Goal: Task Accomplishment & Management: Use online tool/utility

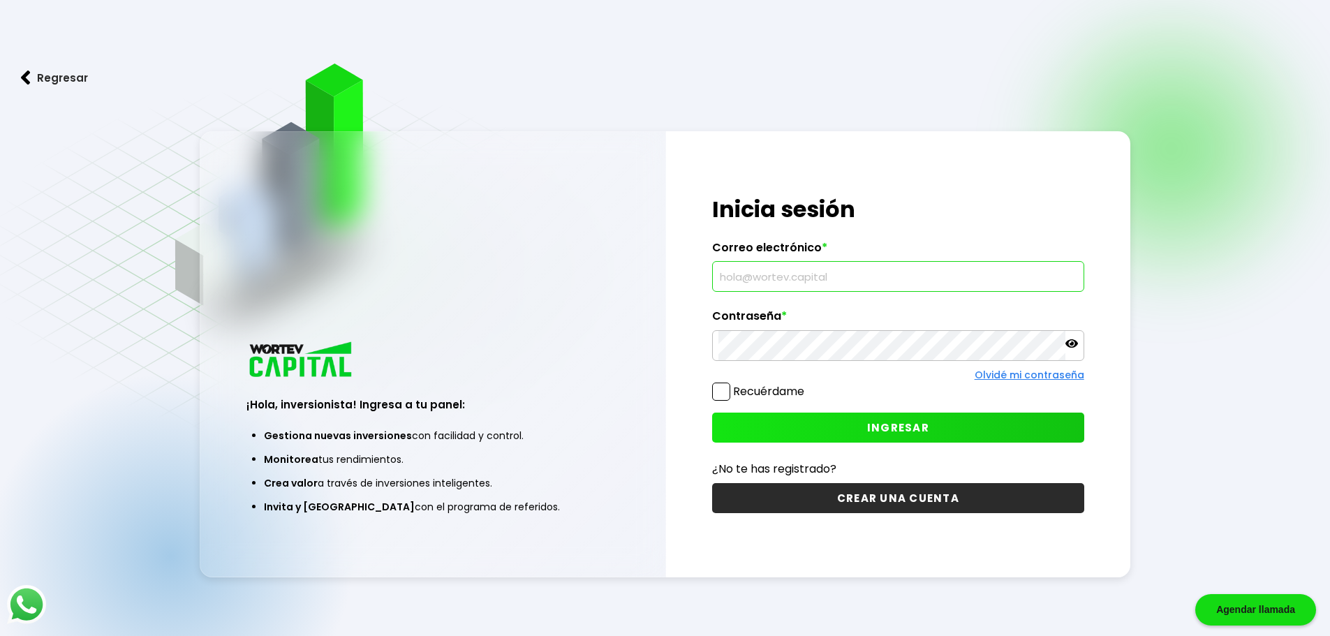
click at [850, 276] on input "text" at bounding box center [897, 276] width 359 height 29
type input "[EMAIL_ADDRESS][DOMAIN_NAME]"
click at [914, 423] on span "INGRESAR" at bounding box center [898, 427] width 62 height 15
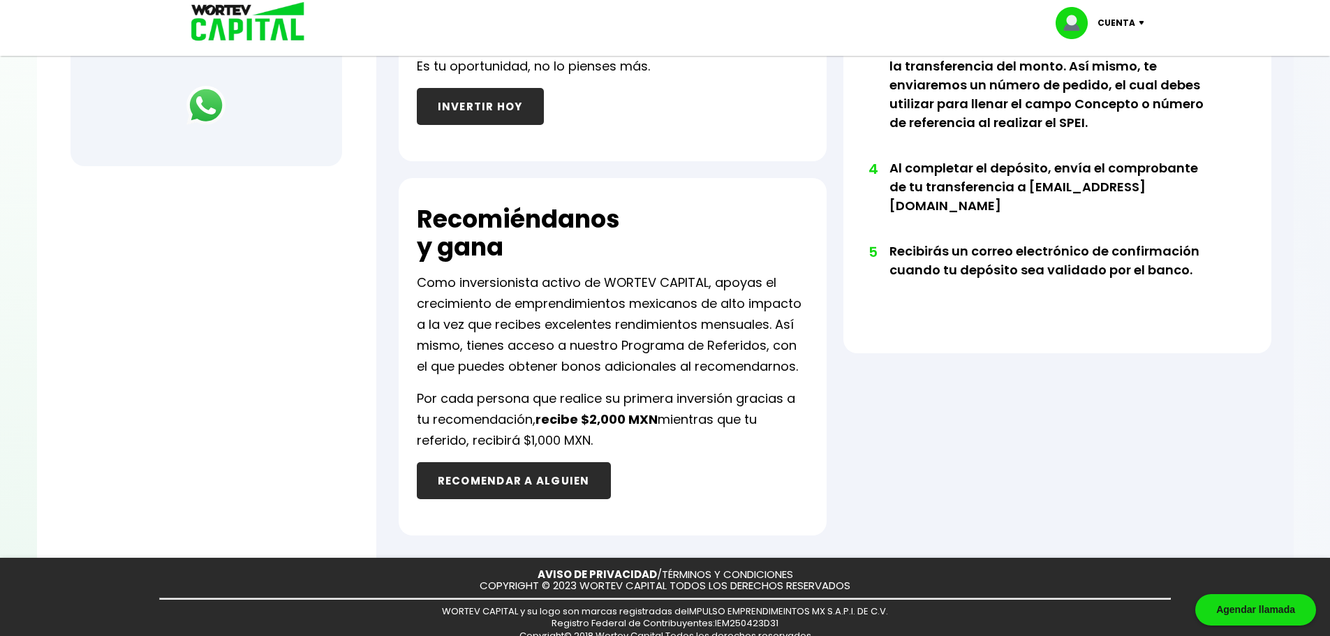
scroll to position [628, 0]
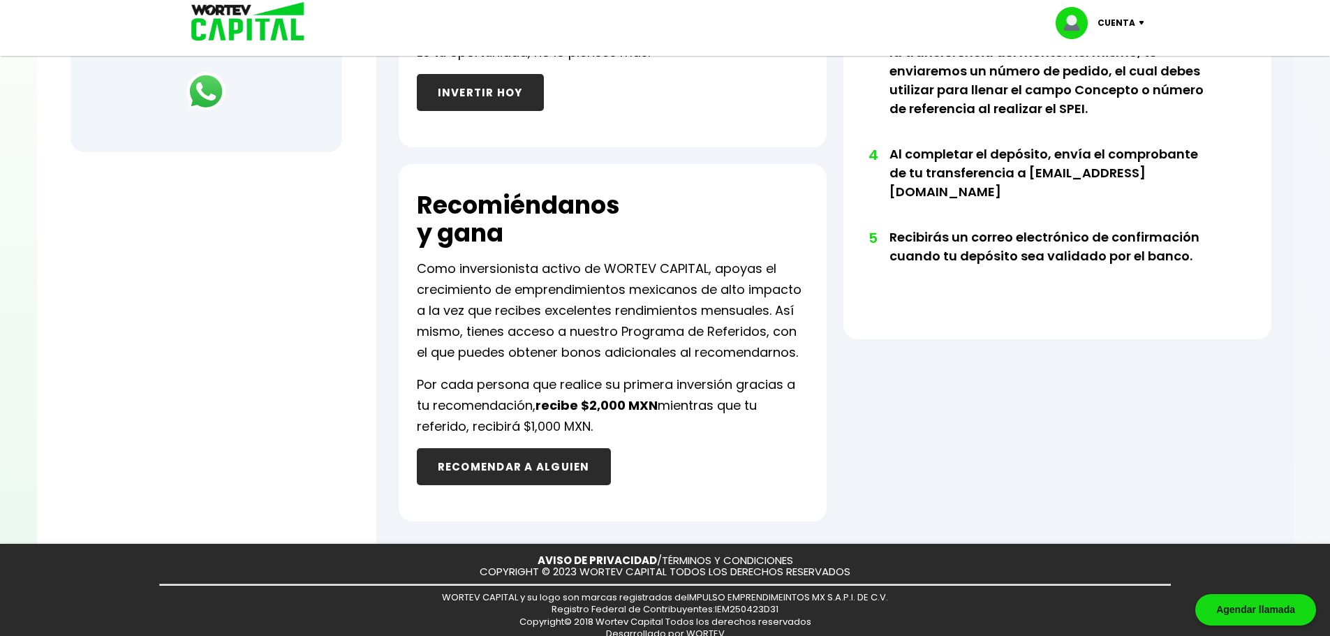
drag, startPoint x: 616, startPoint y: 421, endPoint x: 396, endPoint y: 391, distance: 222.6
click at [632, 425] on p "Por cada persona que realice su primera inversión gracias a tu recomendación, r…" at bounding box center [613, 405] width 392 height 63
drag, startPoint x: 632, startPoint y: 425, endPoint x: 418, endPoint y: 376, distance: 219.9
click at [418, 376] on p "Por cada persona que realice su primera inversión gracias a tu recomendación, r…" at bounding box center [613, 405] width 392 height 63
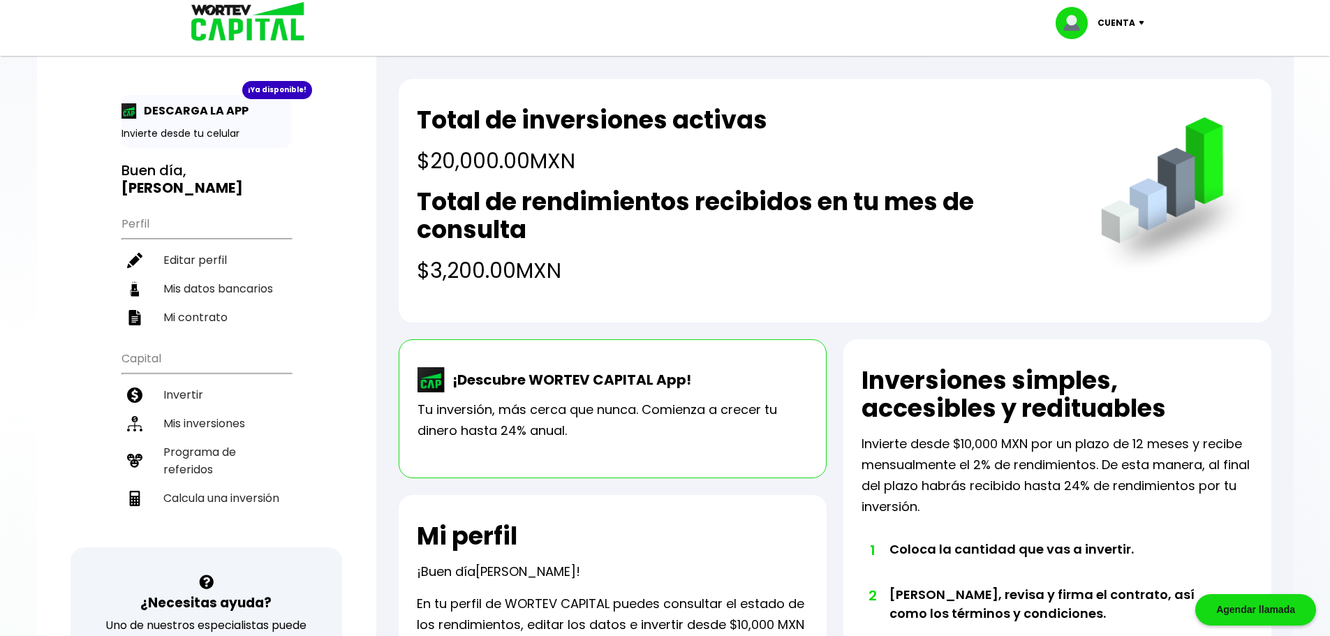
scroll to position [0, 0]
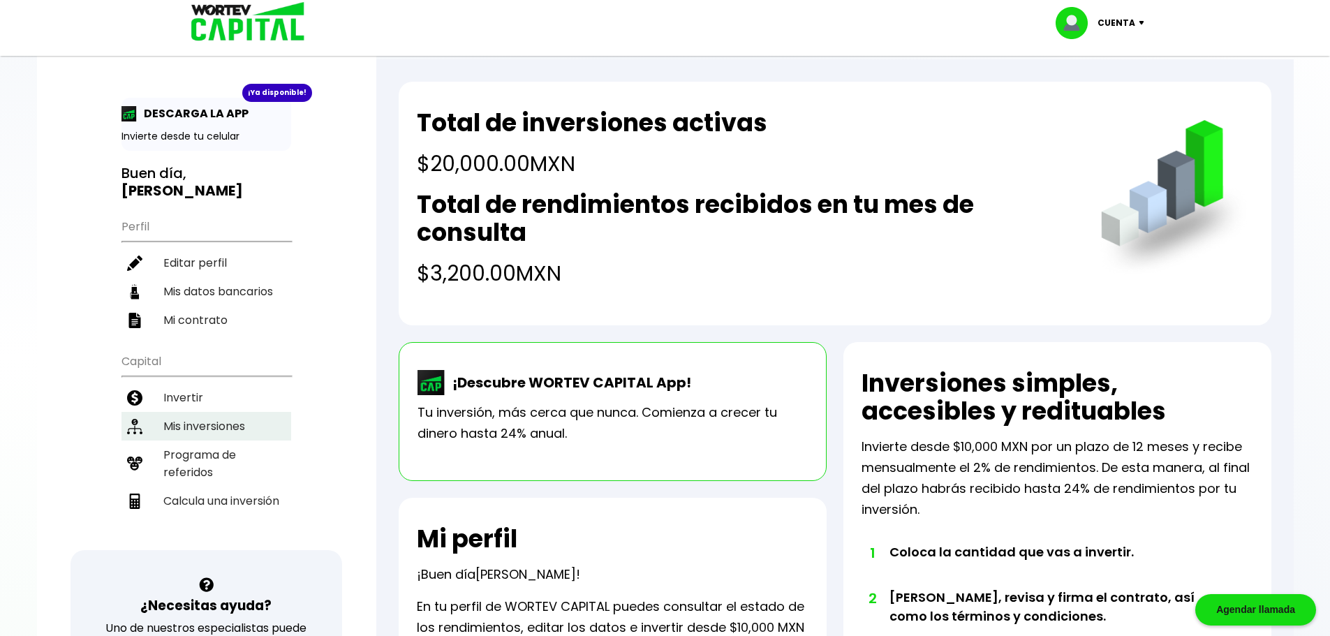
click at [191, 412] on li "Mis inversiones" at bounding box center [206, 426] width 170 height 29
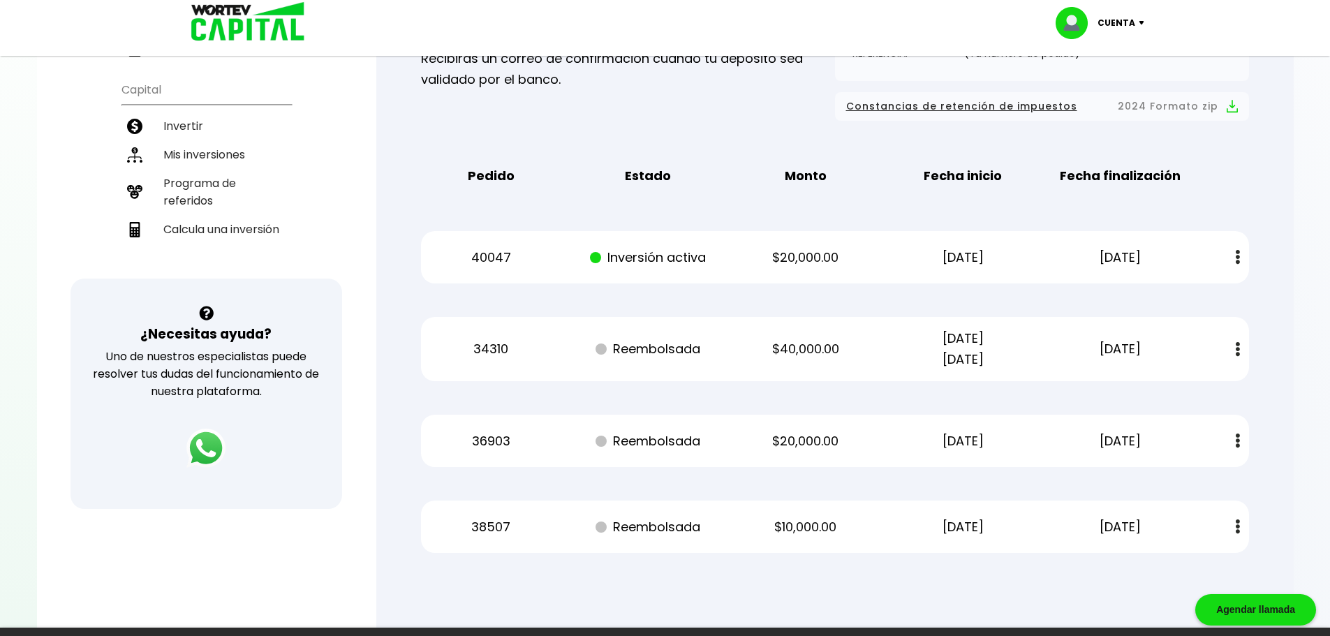
scroll to position [279, 0]
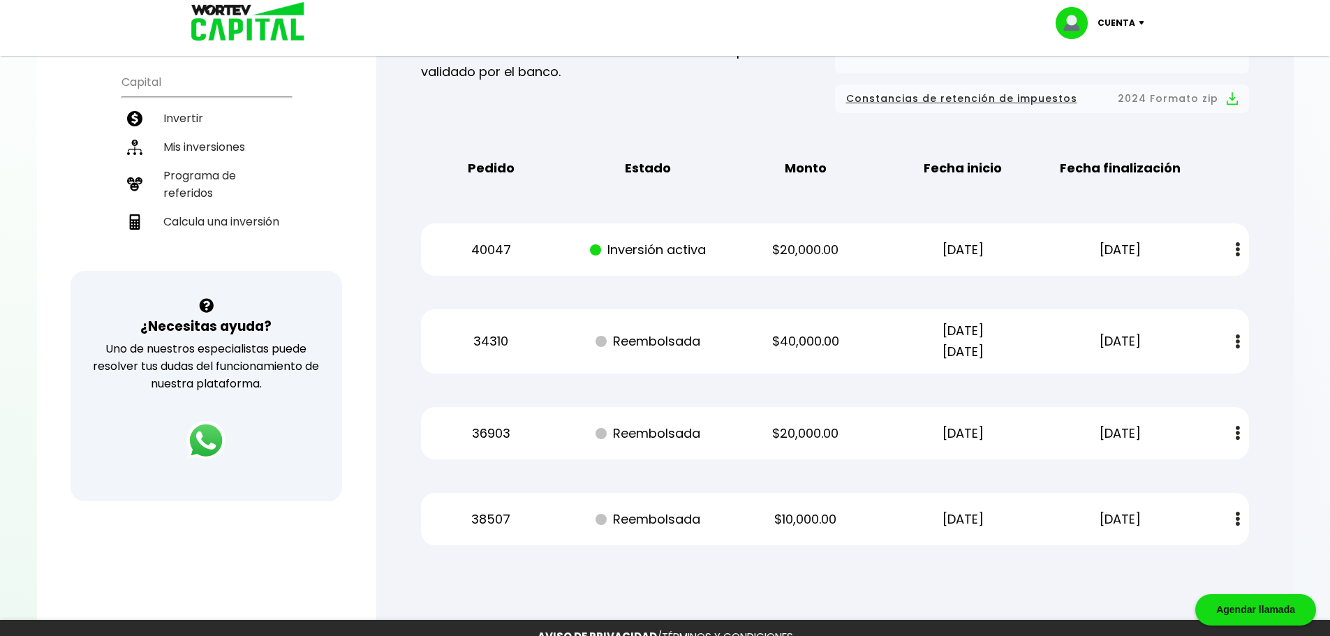
drag, startPoint x: 1162, startPoint y: 252, endPoint x: 685, endPoint y: 289, distance: 478.2
click at [413, 262] on div "Mis inversiones Como inversionista activo de WORTEV CAPITAL, apoyas el crecimie…" at bounding box center [835, 209] width 872 height 717
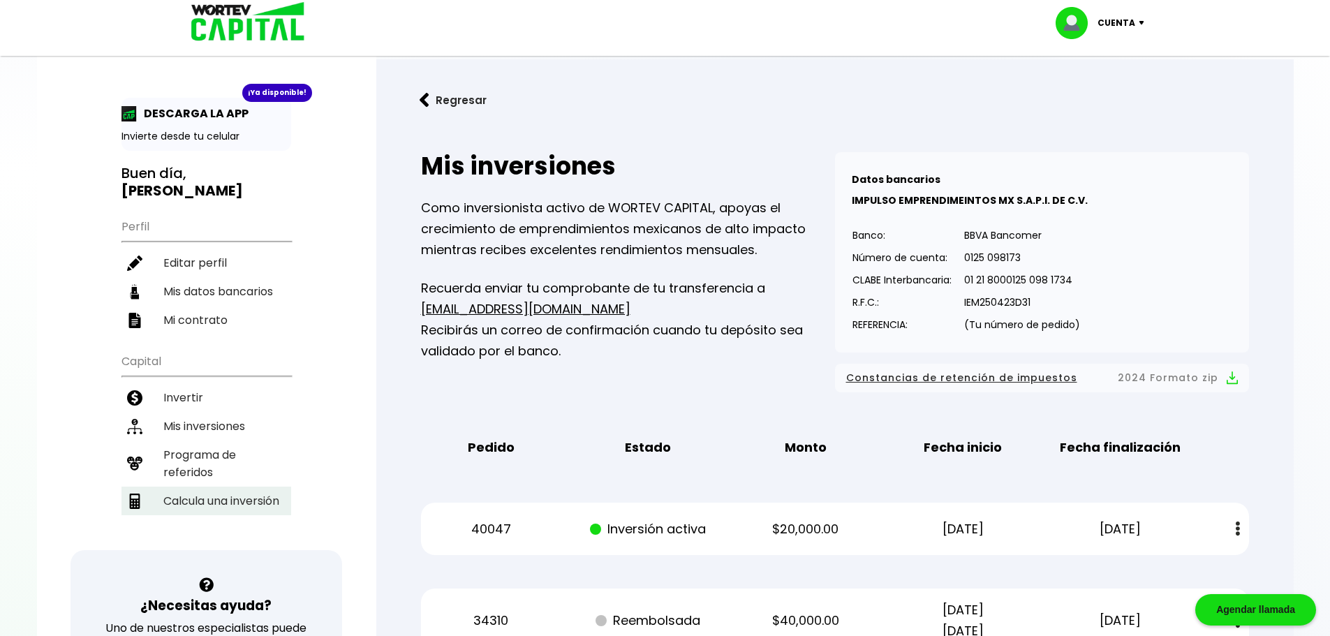
click at [251, 486] on li "Calcula una inversión" at bounding box center [206, 500] width 170 height 29
select select "1"
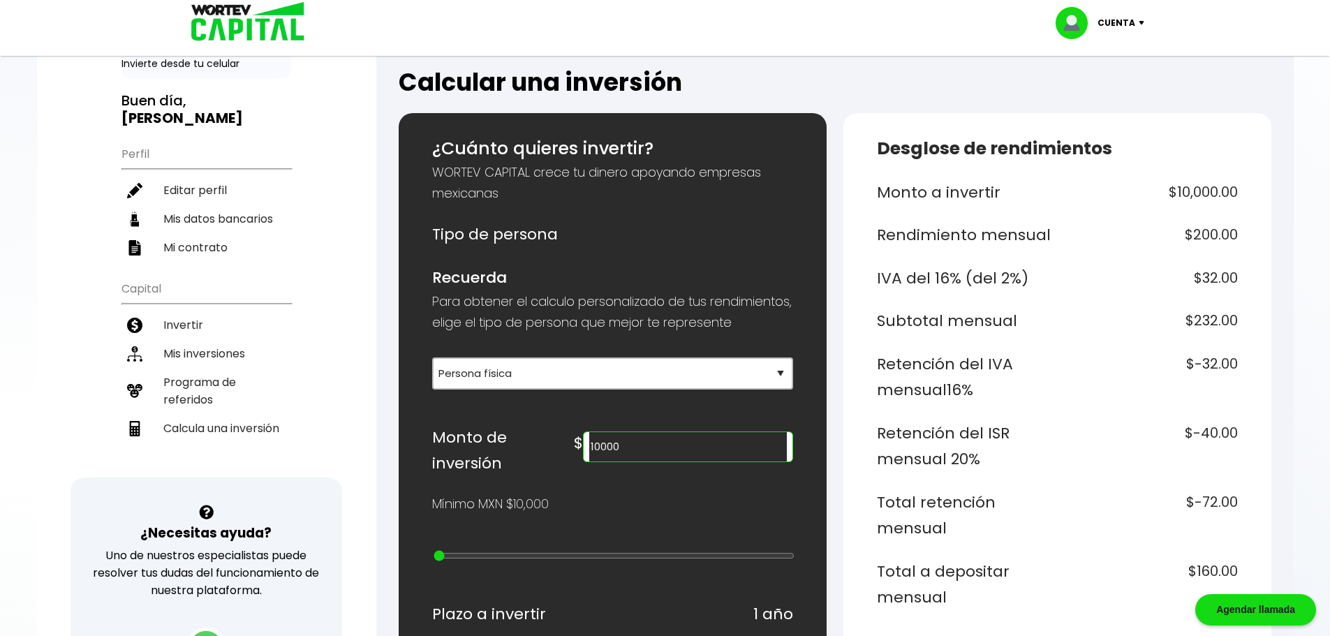
scroll to position [209, 0]
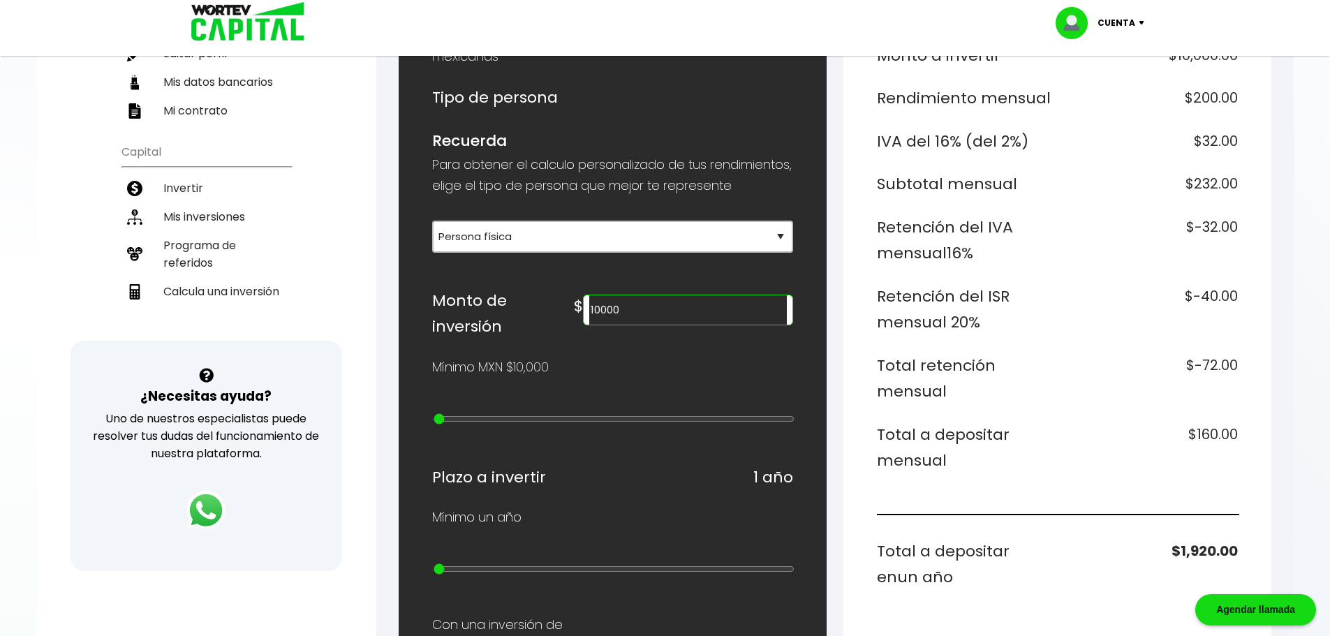
click at [659, 325] on input "10000" at bounding box center [687, 309] width 197 height 29
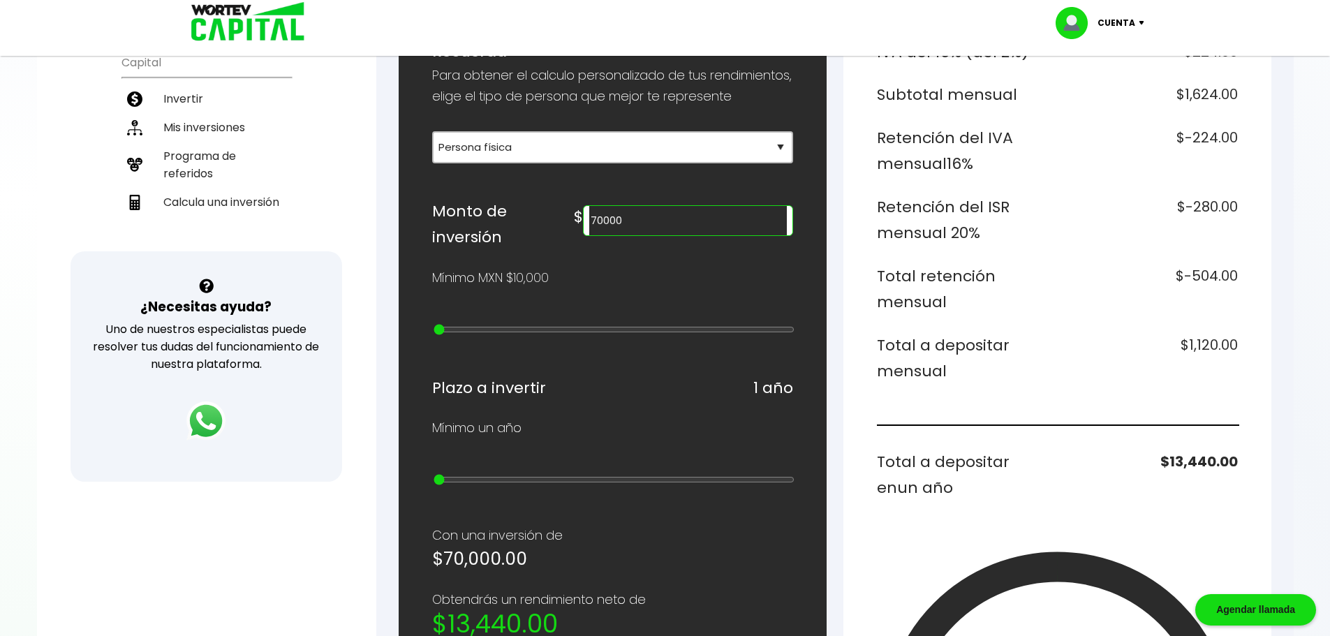
scroll to position [489, 0]
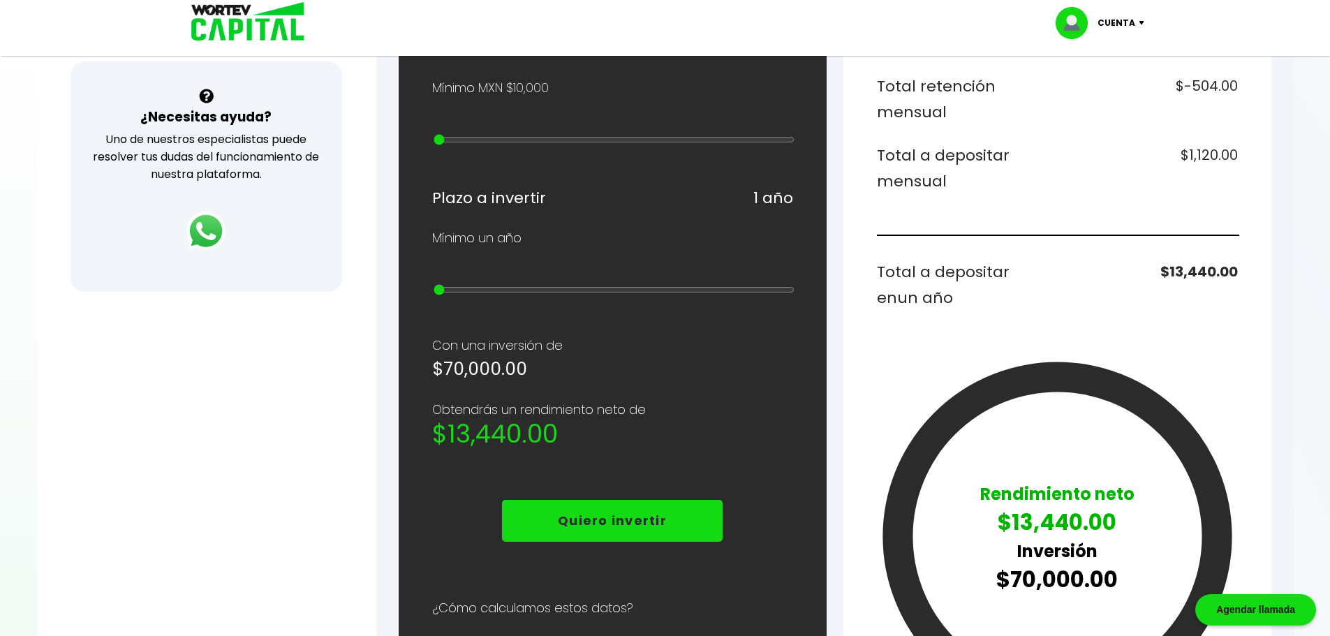
type input "70000"
drag, startPoint x: 449, startPoint y: 438, endPoint x: 588, endPoint y: 441, distance: 138.9
click at [588, 441] on h2 "$13,440.00" at bounding box center [612, 434] width 361 height 28
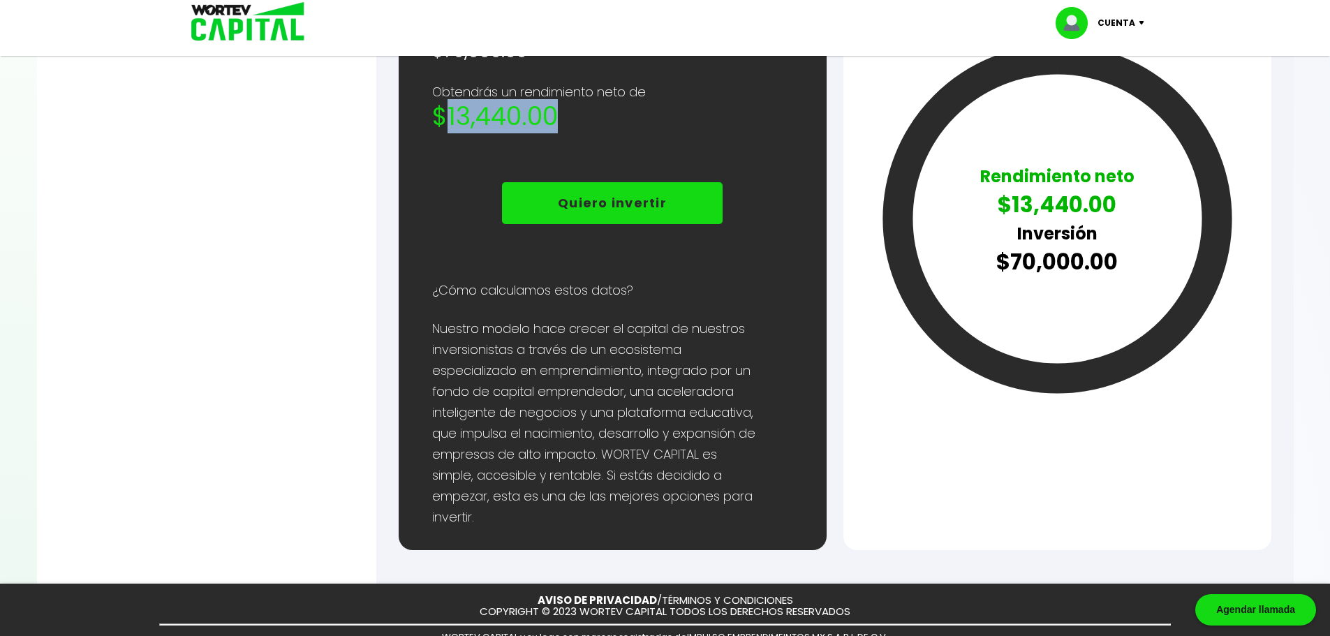
scroll to position [868, 0]
